Goal: Task Accomplishment & Management: Manage account settings

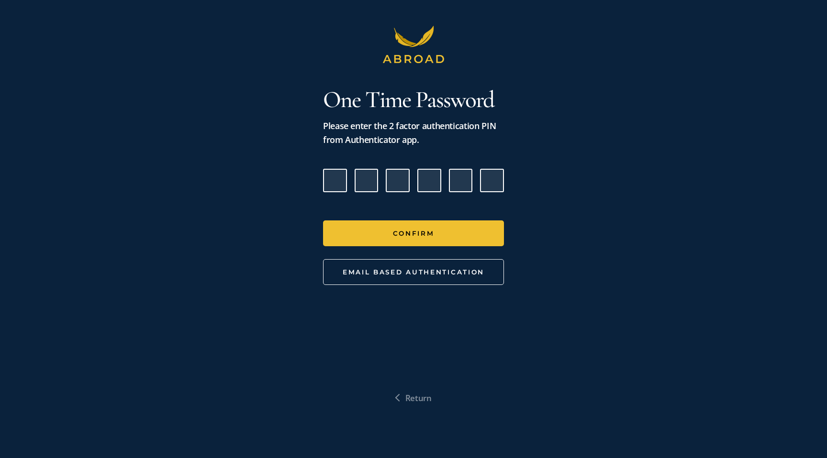
type input "1"
type input "2"
type input "1"
type input "8"
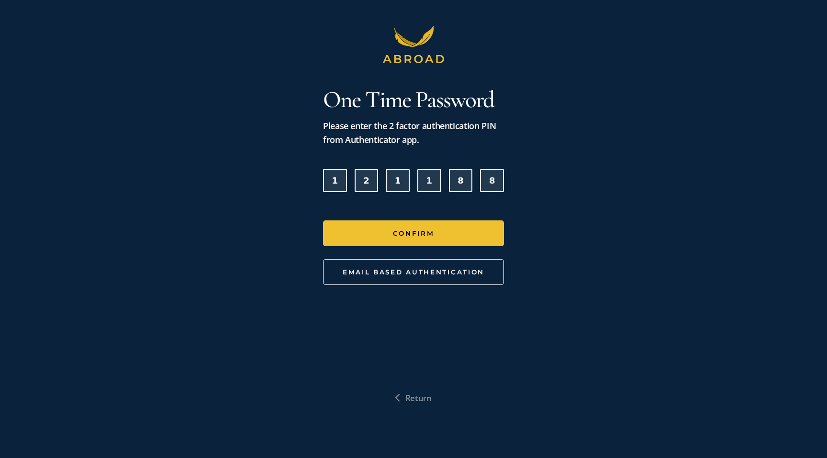
type input "8"
click at [323, 221] on button "Confirm" at bounding box center [413, 234] width 181 height 26
